Goal: Information Seeking & Learning: Check status

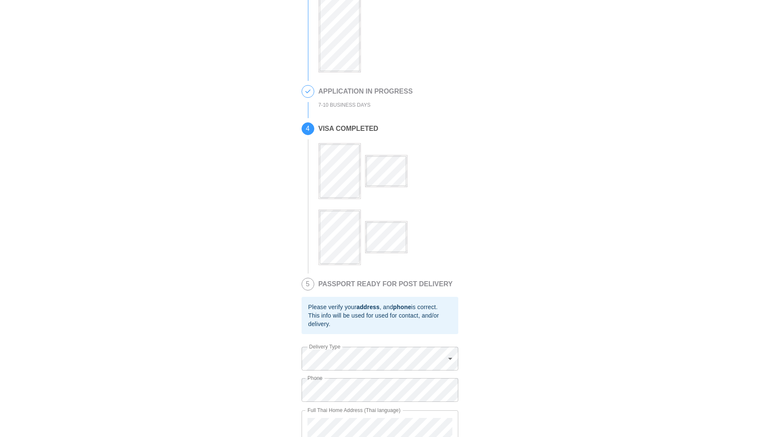
scroll to position [193, 0]
